Goal: Transaction & Acquisition: Purchase product/service

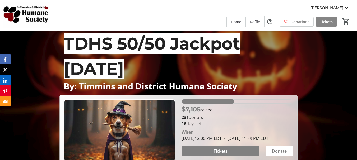
click at [324, 23] on span "Tickets" at bounding box center [326, 22] width 13 height 6
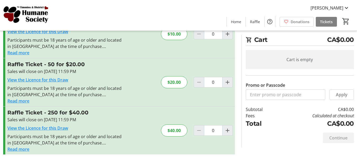
scroll to position [35, 0]
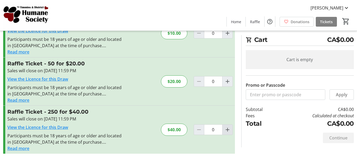
click at [228, 129] on mat-icon "Increment by one" at bounding box center [227, 130] width 6 height 6
type input "1"
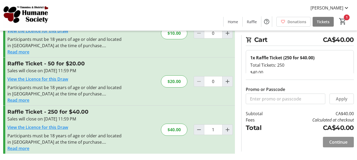
click at [345, 142] on span "Continue" at bounding box center [338, 142] width 18 height 6
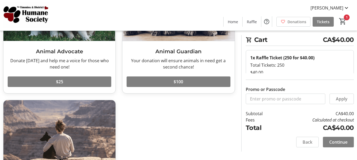
scroll to position [65, 0]
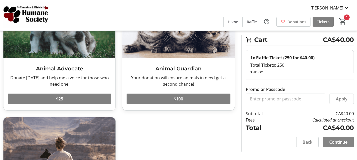
click at [343, 142] on span "Continue" at bounding box center [338, 142] width 18 height 6
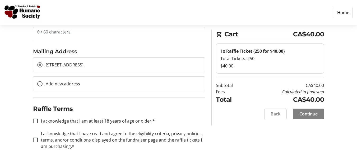
scroll to position [141, 0]
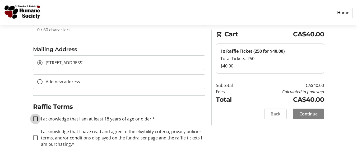
click at [35, 119] on input "I acknowledge that I am at least 18 years of age or older.*" at bounding box center [35, 119] width 5 height 5
checkbox input "true"
click at [35, 139] on input "I acknowledge that I have read and agree to the eligibility criteria, privacy p…" at bounding box center [35, 138] width 5 height 5
checkbox input "true"
click at [307, 115] on span "Continue" at bounding box center [309, 114] width 18 height 6
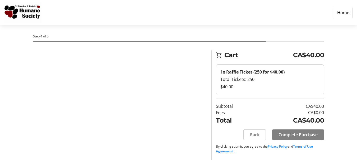
scroll to position [4, 0]
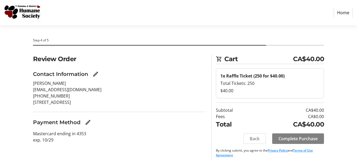
scroll to position [4, 0]
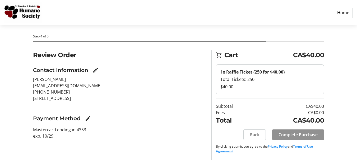
click at [306, 133] on span "Complete Purchase" at bounding box center [298, 135] width 39 height 6
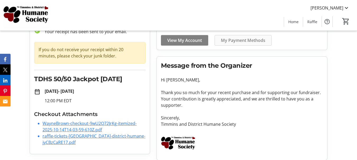
scroll to position [44, 0]
